Goal: Find specific page/section: Find specific page/section

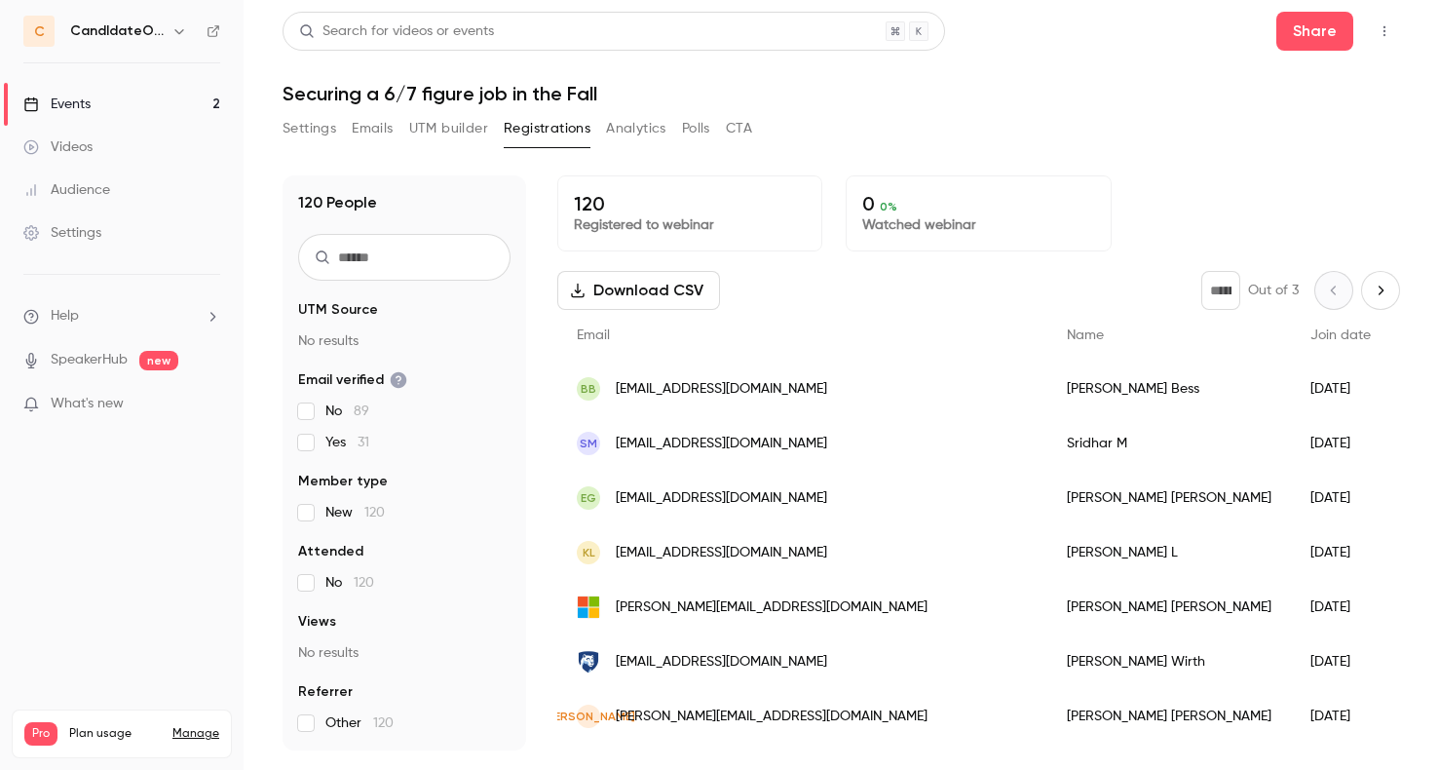
scroll to position [357, 0]
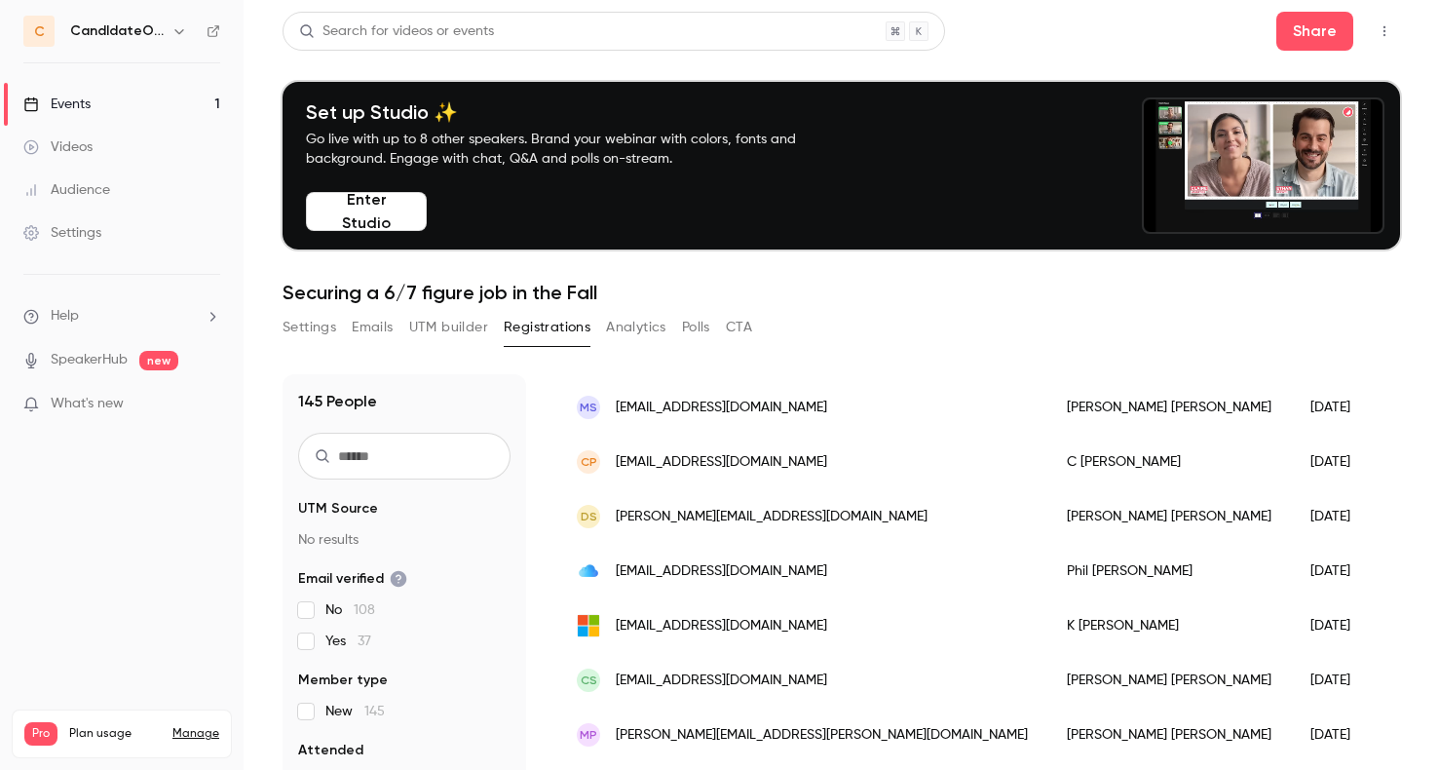
scroll to position [161, 0]
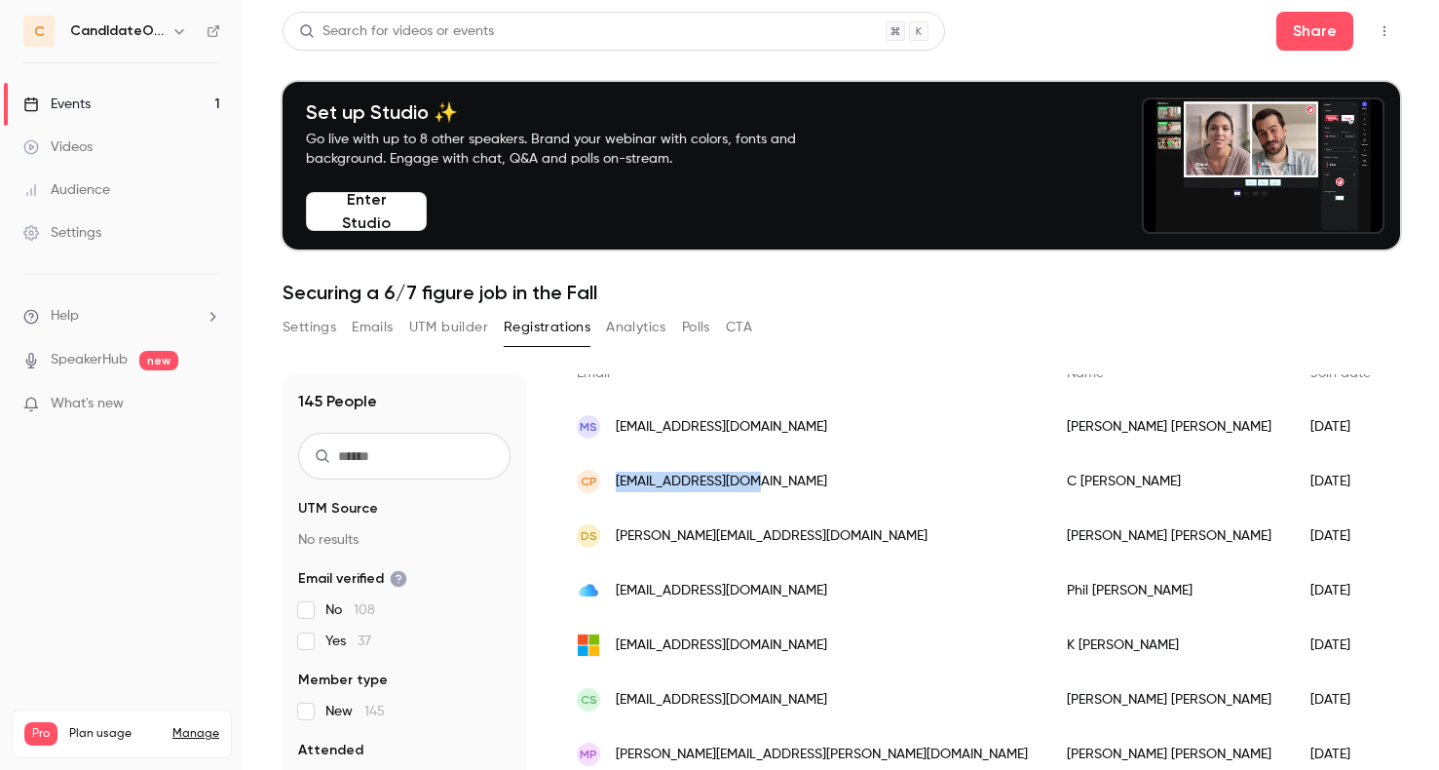
drag, startPoint x: 772, startPoint y: 483, endPoint x: 612, endPoint y: 480, distance: 160.8
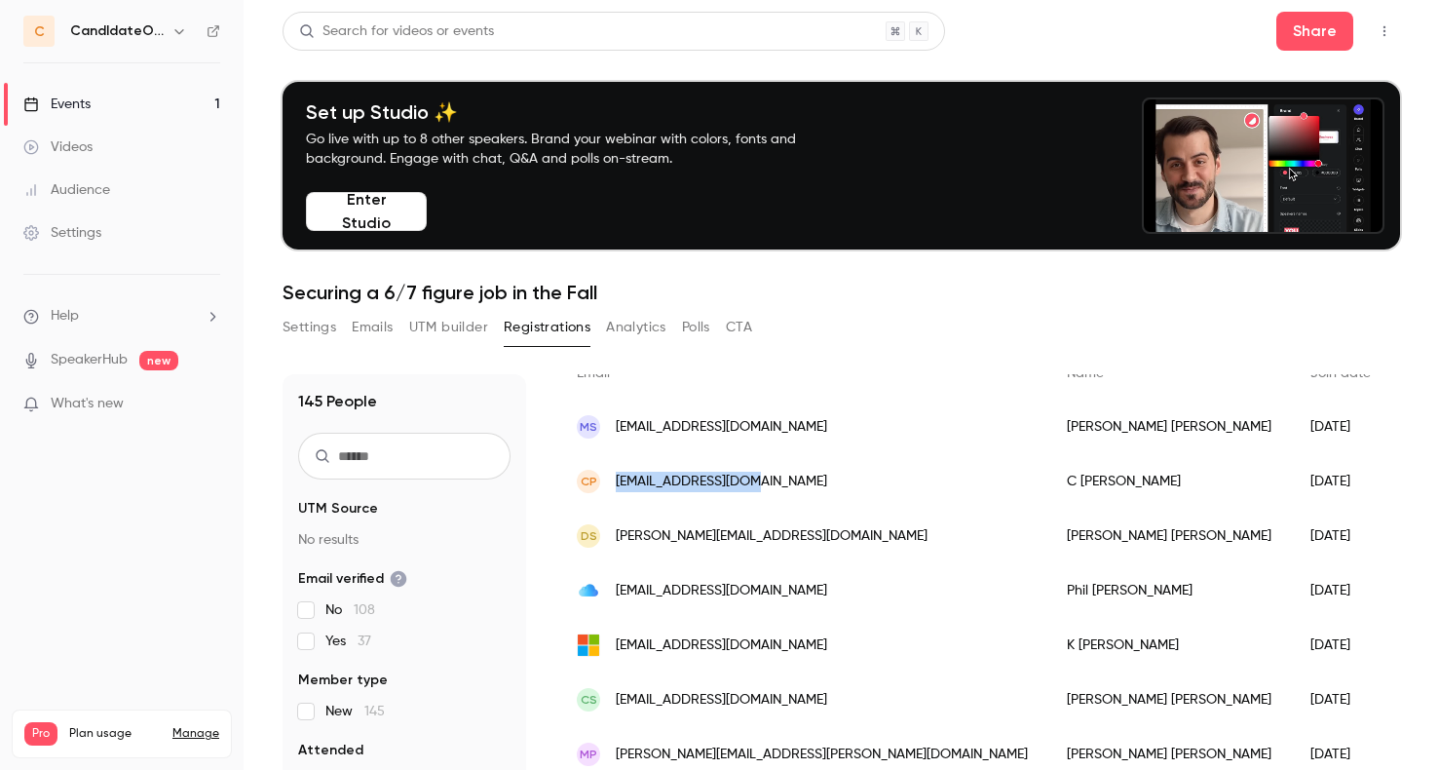
click at [612, 480] on div "CP cpoole752@gmail.com" at bounding box center [802, 481] width 490 height 55
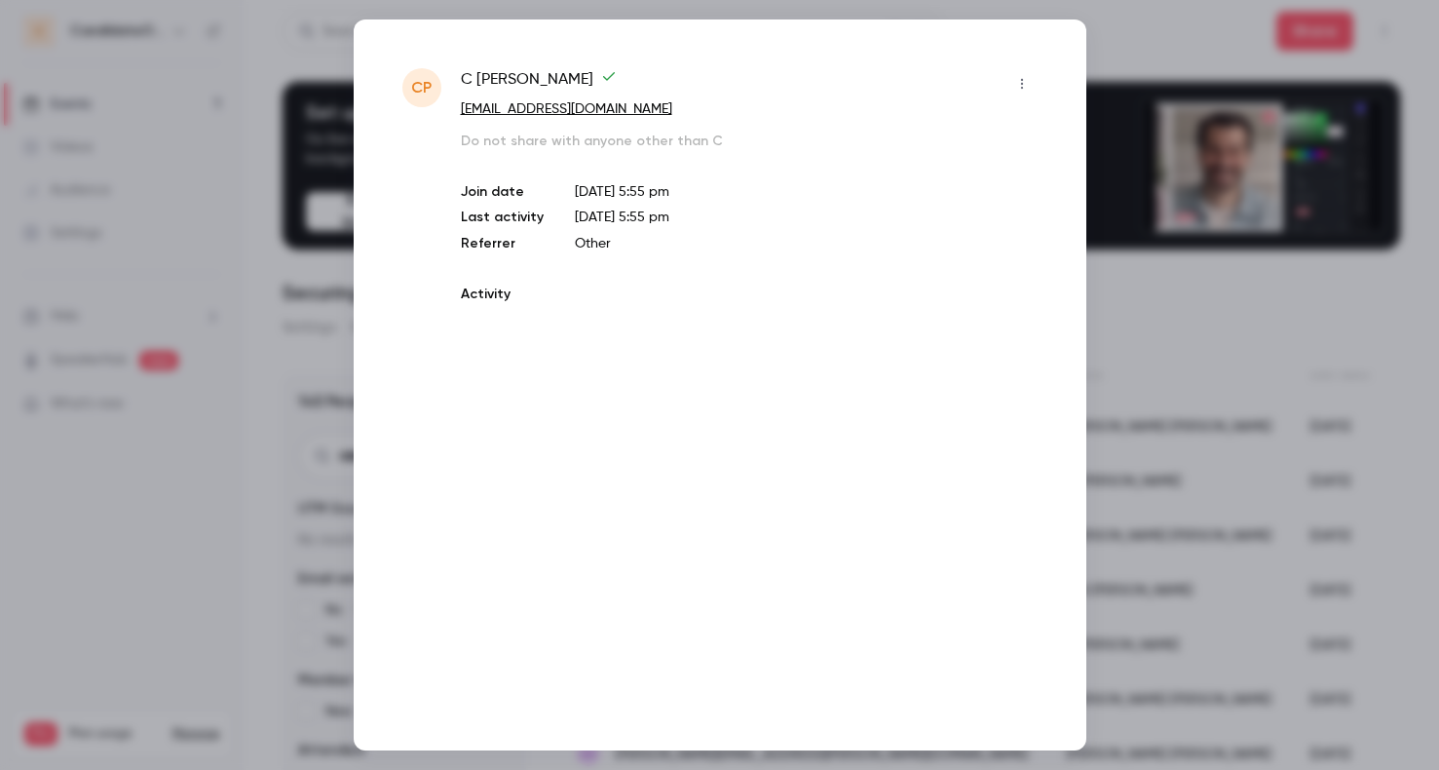
copy span "cpoole752@gmail.com"
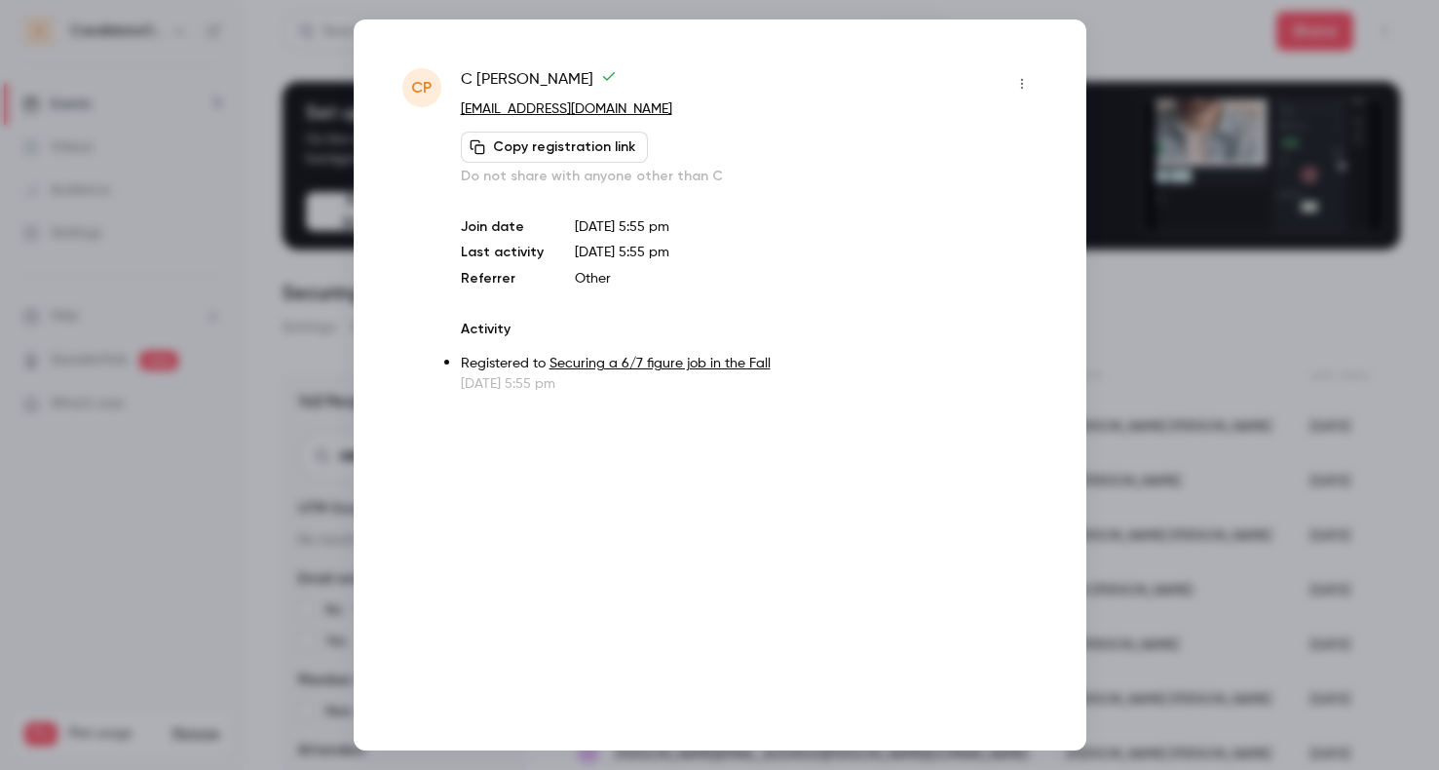
click at [86, 481] on div at bounding box center [719, 385] width 1439 height 770
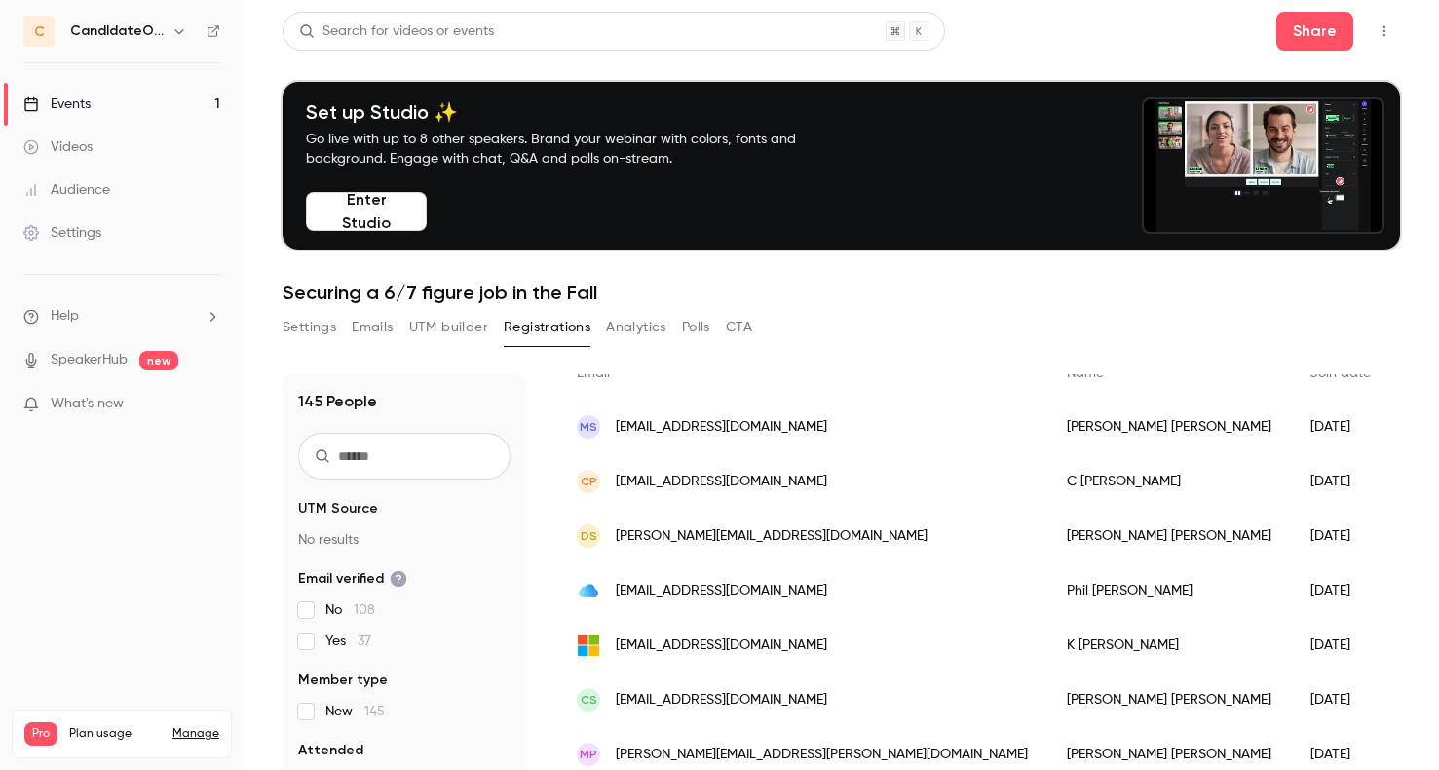
click at [163, 99] on link "Events 1" at bounding box center [122, 104] width 244 height 43
